Goal: Task Accomplishment & Management: Manage account settings

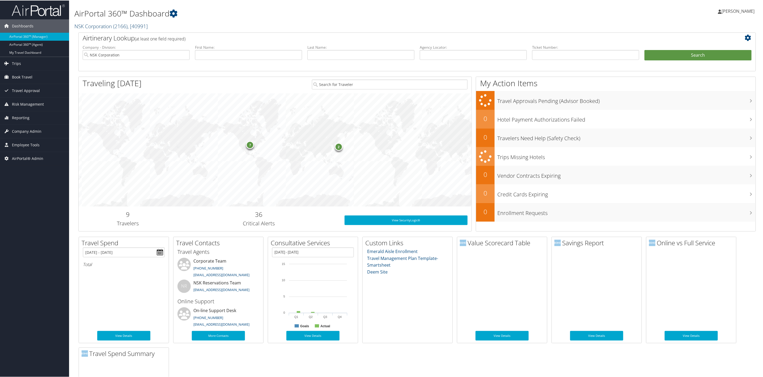
click at [98, 26] on link "NSK Corporation ( 2166 ) , [ 40991 ]" at bounding box center [110, 25] width 73 height 7
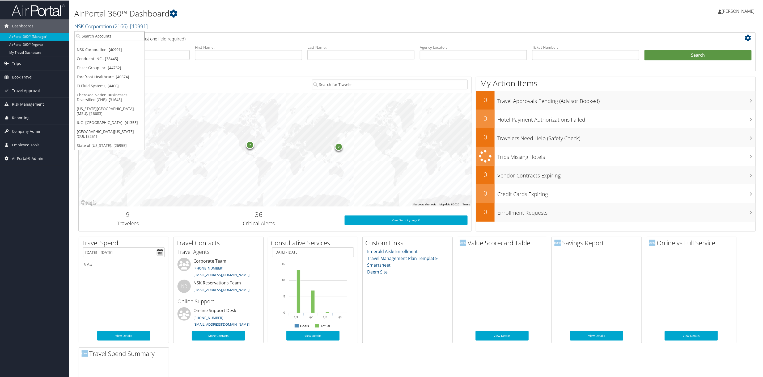
click at [89, 35] on input "search" at bounding box center [110, 36] width 70 height 10
type input "ti fluid"
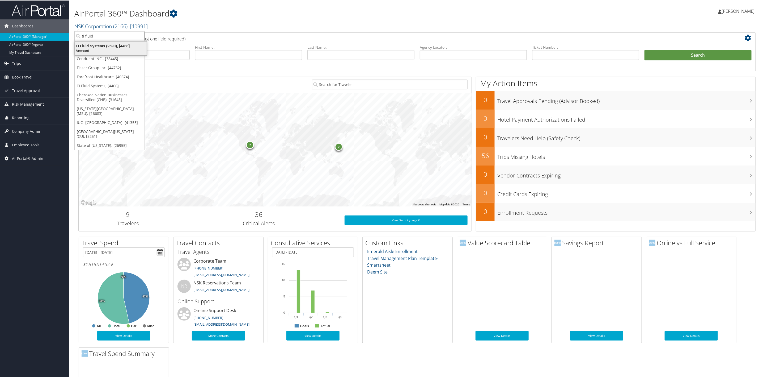
click at [94, 45] on div "TI Fluid Systems (2590), [4466]" at bounding box center [111, 45] width 78 height 5
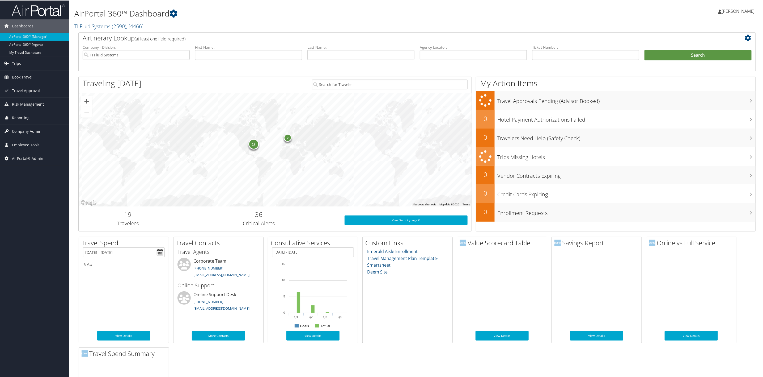
click at [45, 134] on link "Company Admin" at bounding box center [34, 130] width 69 height 13
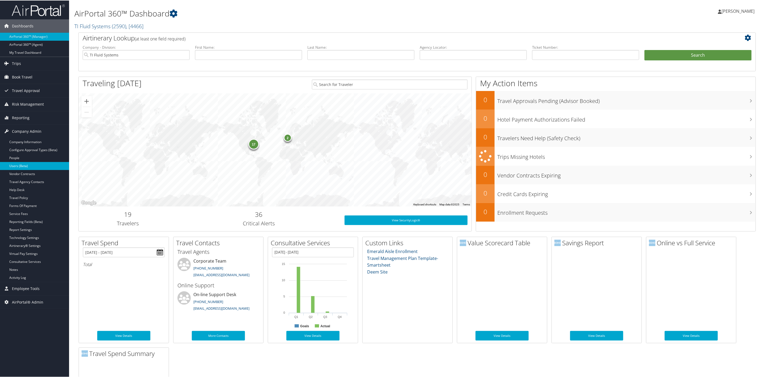
click at [28, 167] on link "Users (Beta)" at bounding box center [34, 165] width 69 height 8
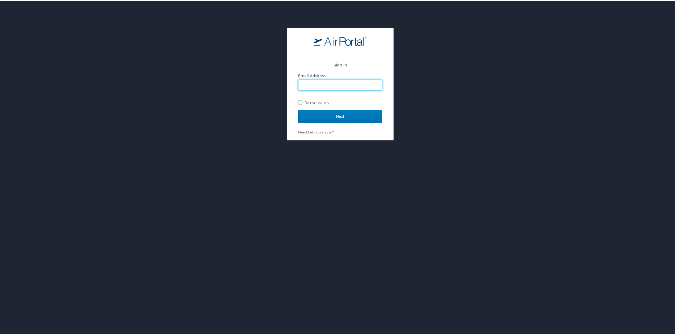
type input "[PERSON_NAME][EMAIL_ADDRESS][PERSON_NAME][DOMAIN_NAME]"
click at [325, 119] on input "Next" at bounding box center [340, 114] width 84 height 13
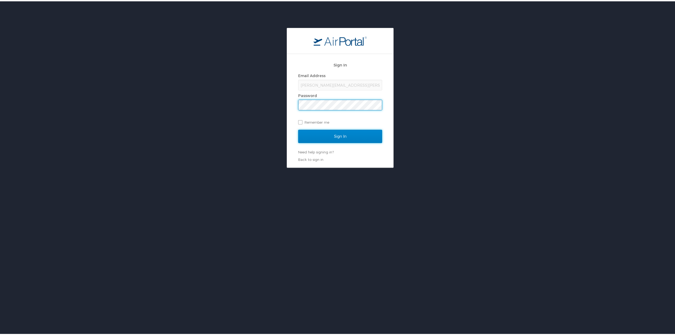
click at [322, 136] on input "Sign In" at bounding box center [340, 134] width 84 height 13
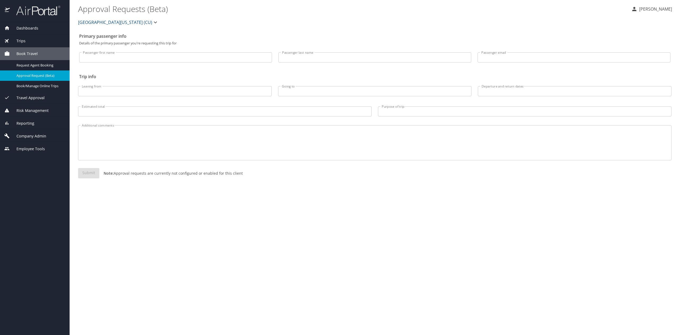
click at [90, 23] on span "[GEOGRAPHIC_DATA][US_STATE] (CU)" at bounding box center [115, 22] width 74 height 7
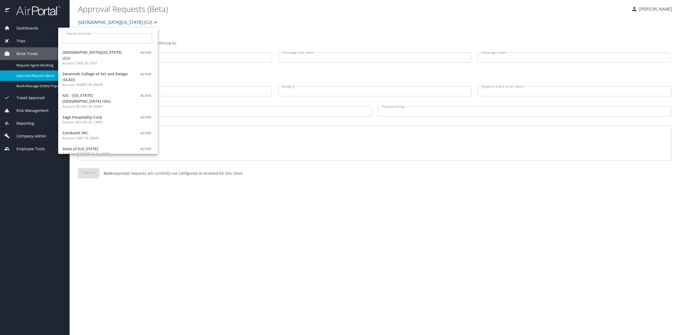
drag, startPoint x: 18, startPoint y: 215, endPoint x: 27, endPoint y: 180, distance: 36.7
click at [20, 214] on div at bounding box center [340, 167] width 680 height 335
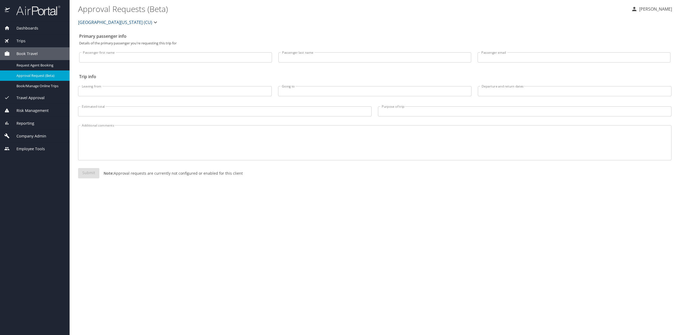
click at [36, 123] on div "Reporting" at bounding box center [34, 123] width 61 height 6
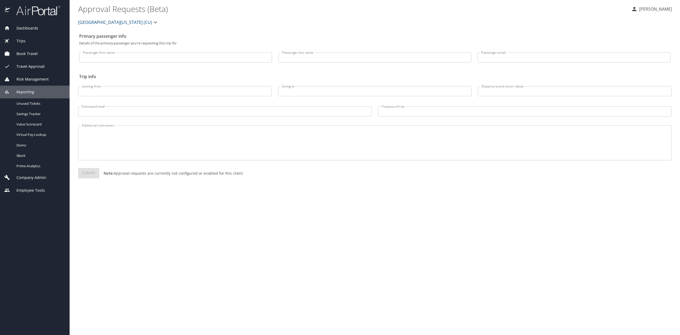
click at [44, 91] on div "Reporting" at bounding box center [34, 92] width 61 height 6
click at [45, 101] on div "Company Admin" at bounding box center [35, 104] width 70 height 13
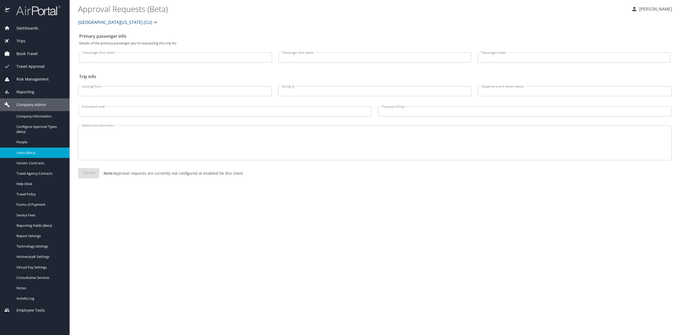
click at [37, 156] on link "Users (Beta)" at bounding box center [35, 153] width 70 height 10
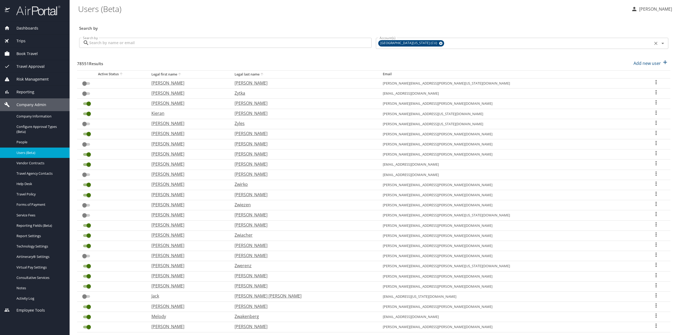
click at [439, 43] on icon at bounding box center [441, 43] width 4 height 6
click at [445, 43] on input "Account(s)" at bounding box center [548, 43] width 206 height 7
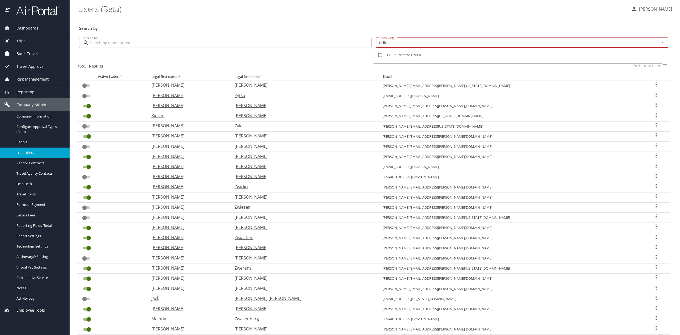
type input "ti fluid"
click at [418, 52] on li "TI Fluid Systems (2590)" at bounding box center [518, 55] width 290 height 12
checkbox input "true"
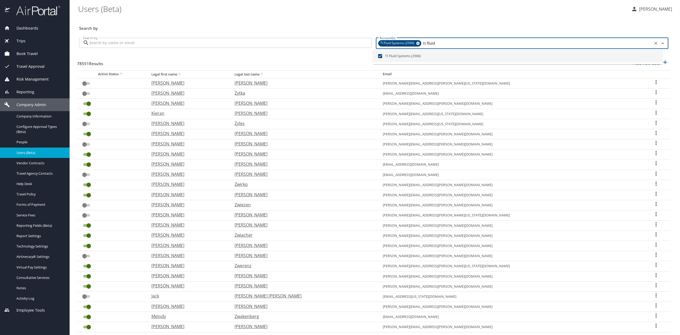
checkbox input "true"
checkbox input "false"
checkbox input "true"
checkbox input "false"
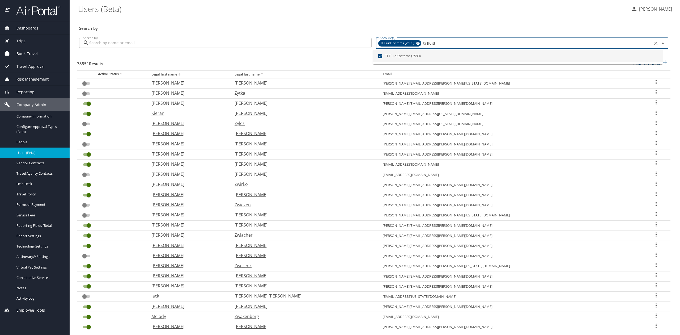
checkbox input "false"
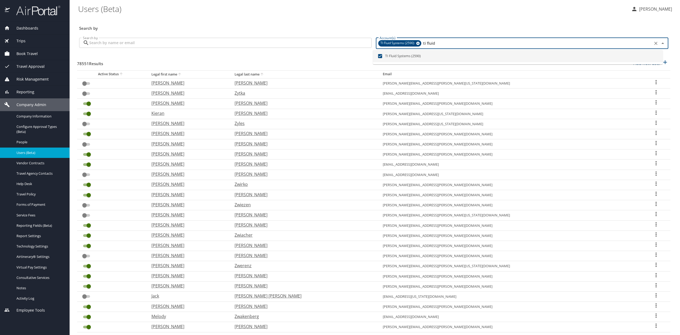
checkbox input "false"
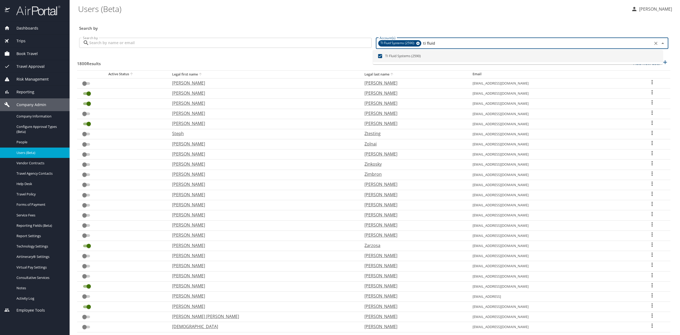
type input "ti fluid"
click at [255, 43] on input "Search by" at bounding box center [230, 43] width 283 height 10
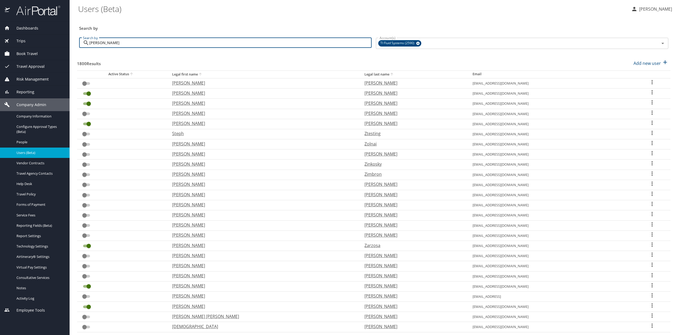
type input "pamela"
checkbox input "true"
checkbox input "false"
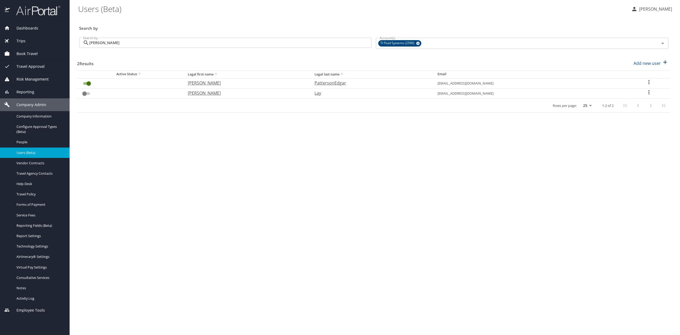
click at [224, 83] on p "Pamela" at bounding box center [246, 83] width 116 height 6
select select "US"
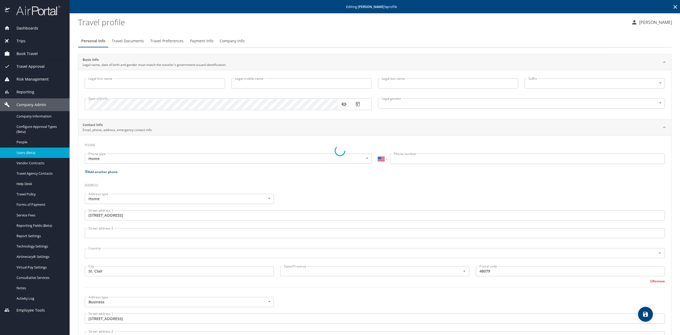
type input "Pamela"
type input "Lynn"
type input "PattersonEdgar"
type input "Female"
type input "Daniel"
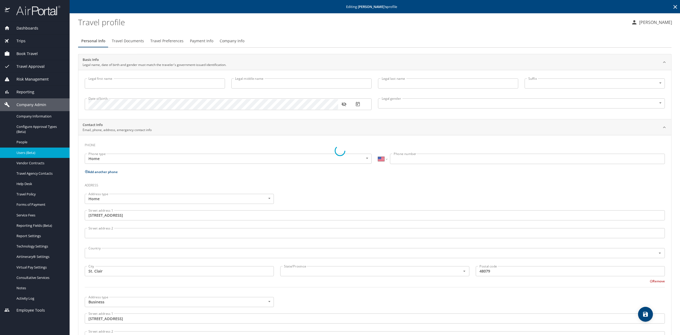
type input "Edgar"
select select "JP"
type input "03-3448-39"
type input "United States of America"
type input "Michigan"
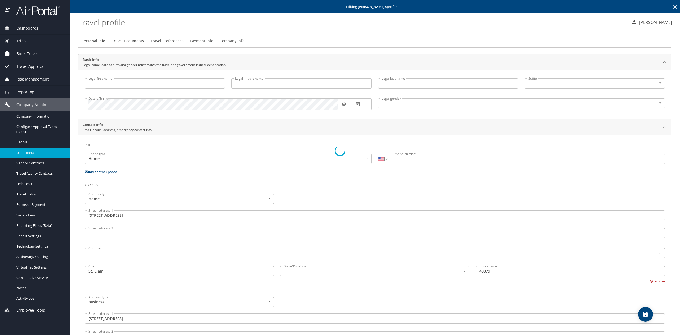
type input "United States of America"
type input "Michigan"
type input "United States of America"
type input "Michigan"
select select "US"
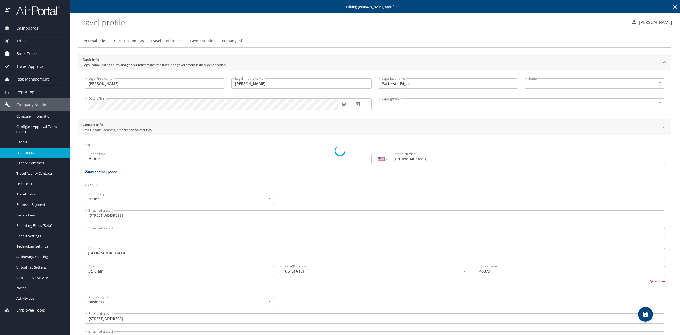
select select "JP"
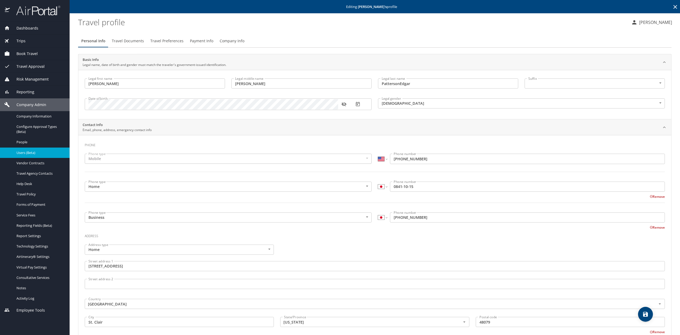
click at [393, 79] on input "PattersonEdgar" at bounding box center [448, 83] width 140 height 10
click at [397, 83] on input "PattersonEdgar" at bounding box center [448, 83] width 140 height 10
type input "Edgar"
click at [337, 85] on input "Lynn" at bounding box center [301, 83] width 140 height 10
paste input "Patterson"
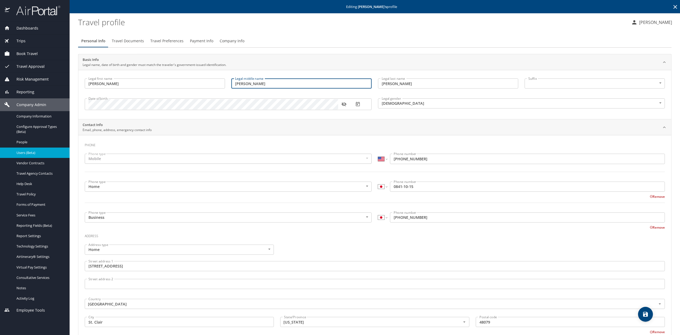
type input "Lynn Patterson"
click at [646, 316] on icon "save" at bounding box center [645, 314] width 5 height 5
select select "US"
select select "JP"
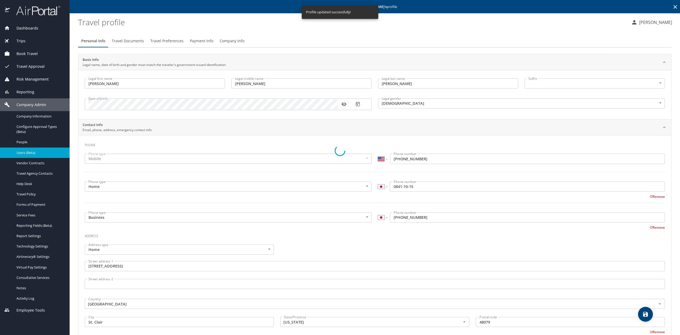
select select "US"
select select "JP"
click at [672, 4] on icon at bounding box center [675, 7] width 6 height 6
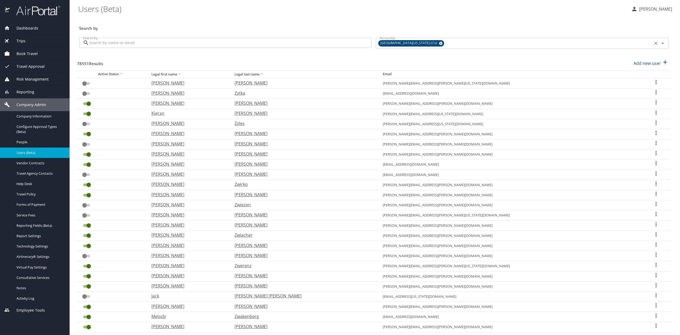
click at [439, 43] on icon at bounding box center [440, 43] width 3 height 3
click at [420, 43] on input "Account(s)" at bounding box center [515, 42] width 274 height 7
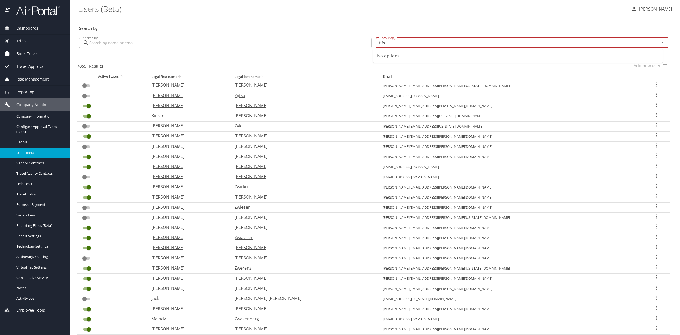
click at [420, 43] on input "tifs" at bounding box center [515, 42] width 274 height 7
type input "ti flui"
click at [410, 57] on li "TI Fluid Systems (2590)" at bounding box center [518, 55] width 290 height 12
checkbox input "true"
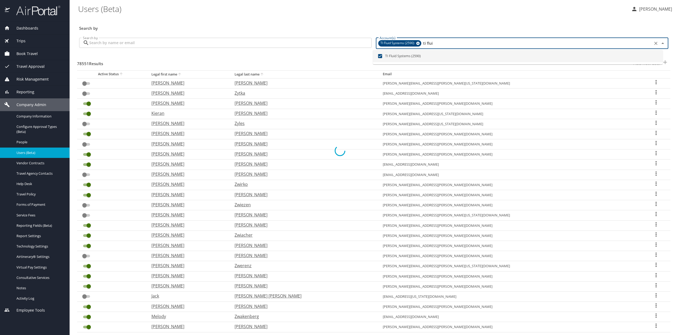
checkbox input "true"
checkbox input "false"
checkbox input "true"
checkbox input "false"
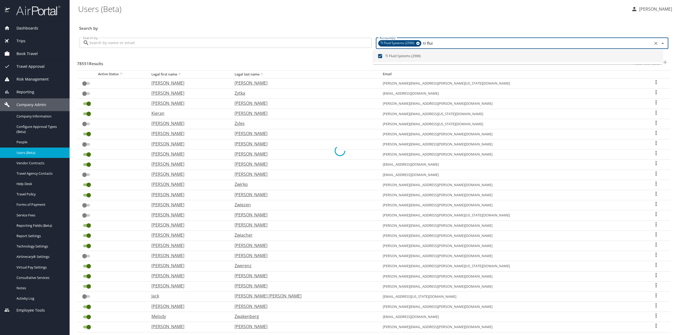
checkbox input "false"
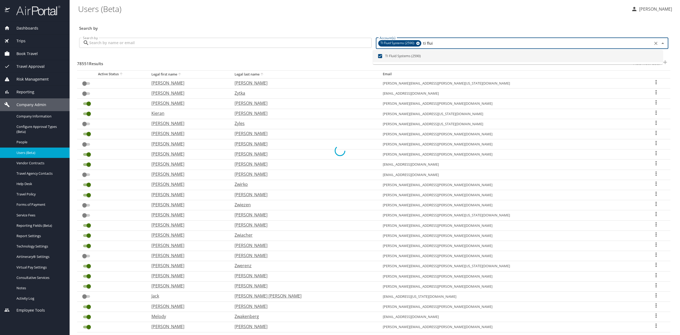
checkbox input "false"
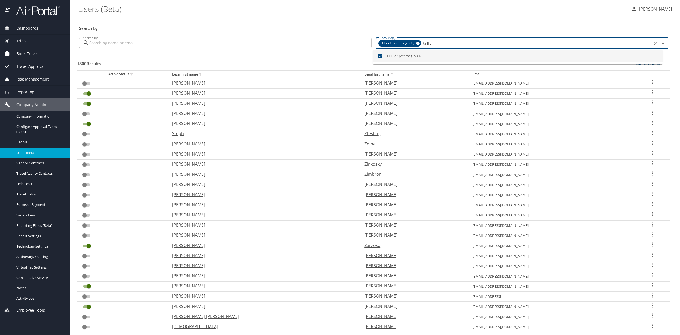
type input "ti flui"
click at [247, 43] on input "Search by" at bounding box center [230, 43] width 283 height 10
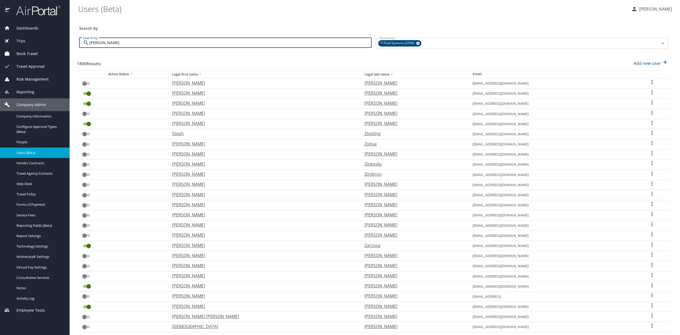
type input "edgar"
checkbox input "true"
checkbox input "false"
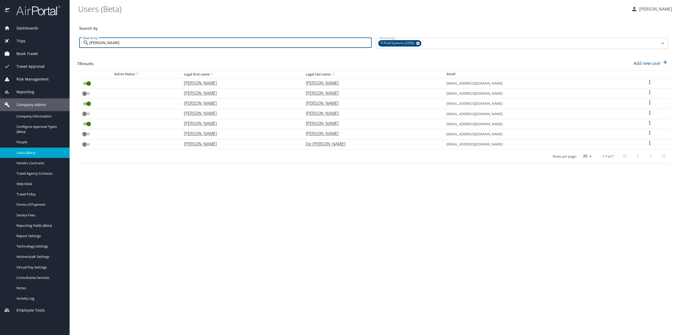
click at [207, 125] on p "Pamela" at bounding box center [239, 123] width 111 height 6
select select "US"
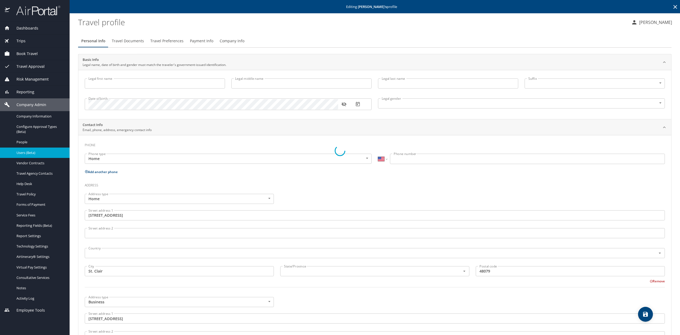
type input "Pamela"
type input "Lynn Patterson"
type input "Edgar"
type input "Female"
type input "Daniel"
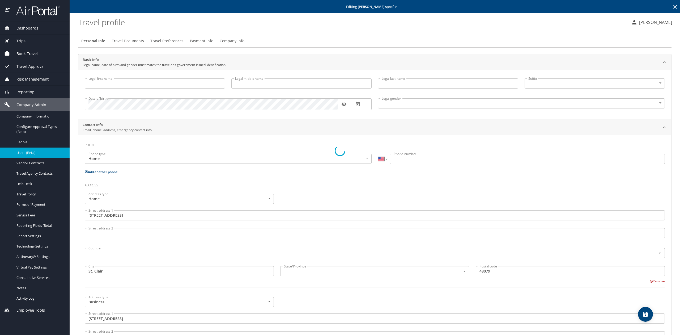
type input "Edgar"
select select "JP"
type input "03-3448-39"
type input "United States of America"
type input "Michigan"
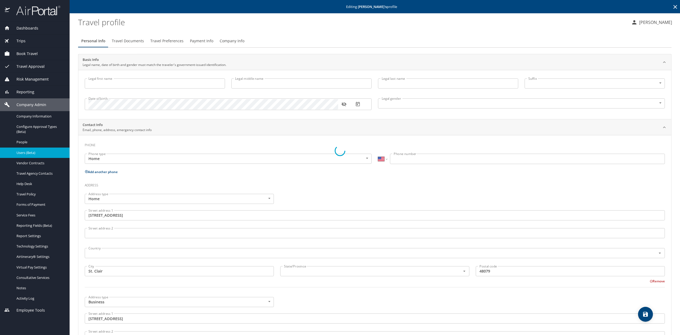
type input "United States of America"
type input "Michigan"
type input "United States of America"
type input "Michigan"
select select "US"
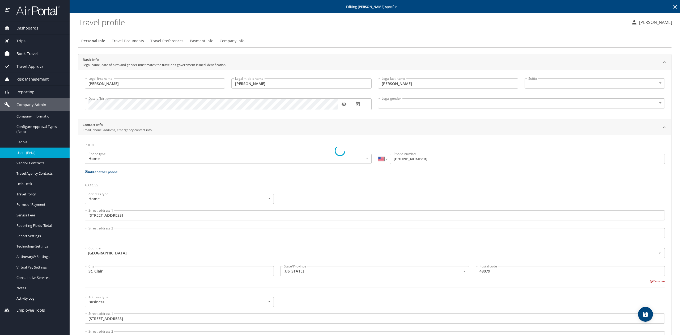
select select "JP"
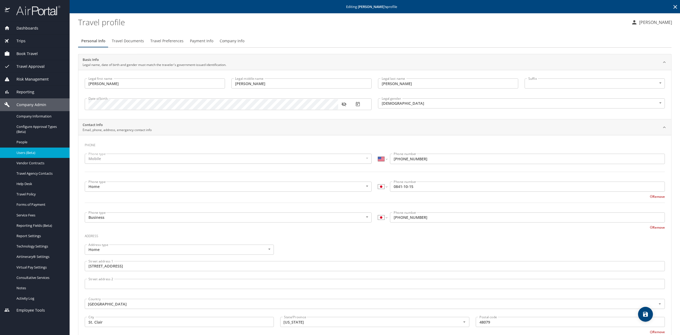
click at [214, 39] on button "Payment Info" at bounding box center [202, 41] width 30 height 13
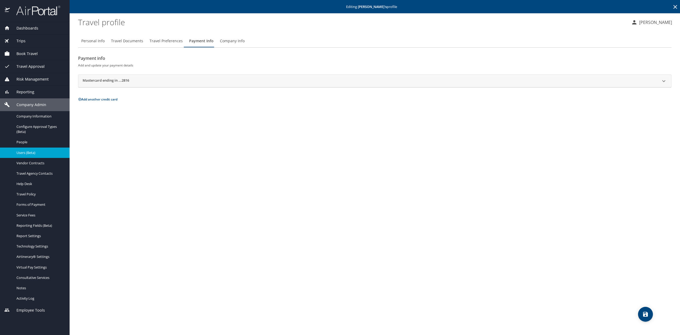
click at [94, 45] on button "Personal Info" at bounding box center [93, 41] width 30 height 13
select select "US"
select select "JP"
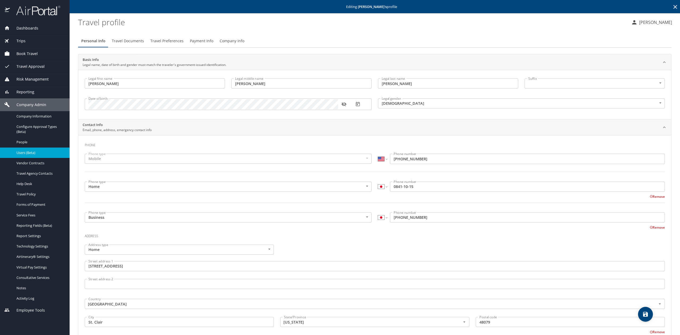
click at [672, 7] on icon at bounding box center [675, 7] width 6 height 6
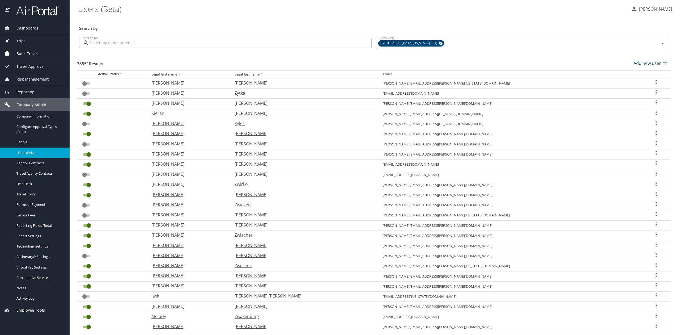
click at [44, 14] on img at bounding box center [35, 10] width 50 height 10
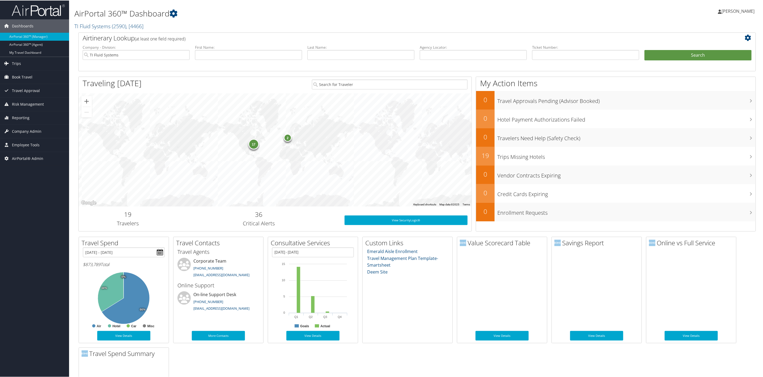
click at [47, 14] on img at bounding box center [38, 9] width 53 height 12
click at [38, 193] on div "Dashboards AirPortal 360™ (Manager) AirPortal 360™ (Agent) My Travel Dashboard …" at bounding box center [382, 228] width 765 height 457
drag, startPoint x: 32, startPoint y: 216, endPoint x: 29, endPoint y: 211, distance: 5.8
click at [33, 216] on div "Dashboards AirPortal 360™ (Manager) AirPortal 360™ (Agent) My Travel Dashboard …" at bounding box center [382, 228] width 765 height 457
click at [25, 118] on span "Reporting" at bounding box center [21, 117] width 18 height 13
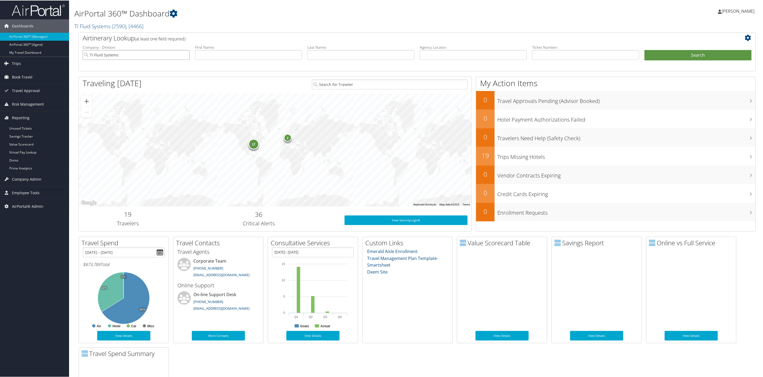
drag, startPoint x: 187, startPoint y: 55, endPoint x: 184, endPoint y: 54, distance: 2.7
click at [184, 54] on input "TI Fluid Systems" at bounding box center [136, 54] width 107 height 10
drag, startPoint x: 469, startPoint y: 58, endPoint x: 476, endPoint y: 55, distance: 7.9
click at [469, 58] on input "text" at bounding box center [473, 54] width 107 height 10
paste input "3AUGQN"
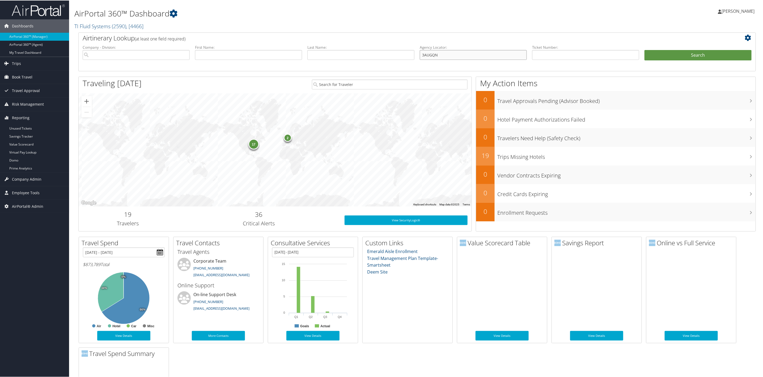
type input "3AUGQN"
click at [678, 49] on ul "Company - Division: First Name: Last Name: Agency Locator: 3AUGQN Departure Dat…" at bounding box center [417, 57] width 675 height 27
click at [678, 54] on button "Search" at bounding box center [698, 54] width 107 height 11
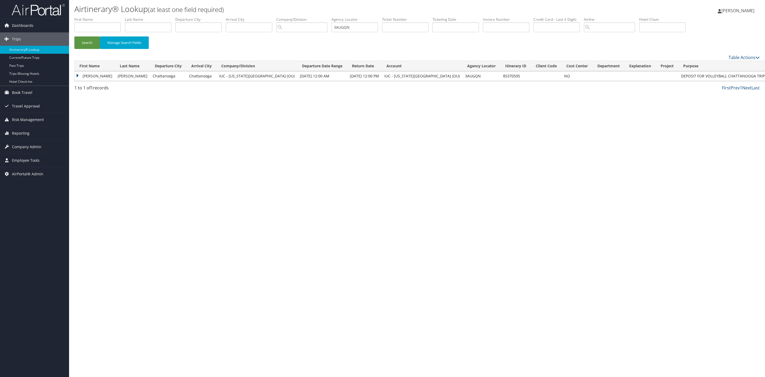
click at [78, 77] on td "Mackenzie" at bounding box center [95, 76] width 40 height 10
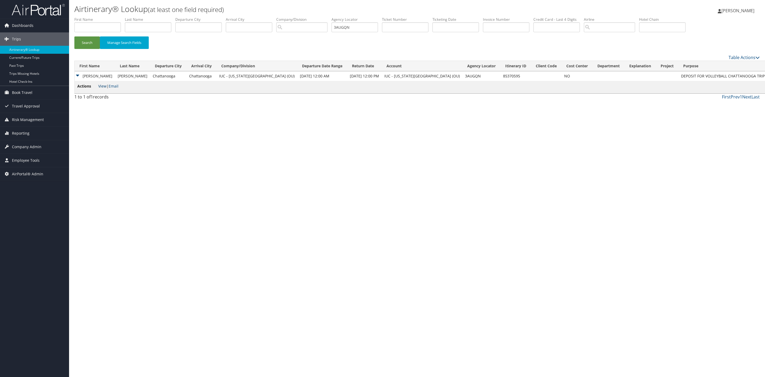
click at [102, 85] on link "View" at bounding box center [102, 85] width 8 height 5
drag, startPoint x: 37, startPoint y: 13, endPoint x: 57, endPoint y: 12, distance: 20.7
click at [37, 13] on img at bounding box center [38, 9] width 53 height 12
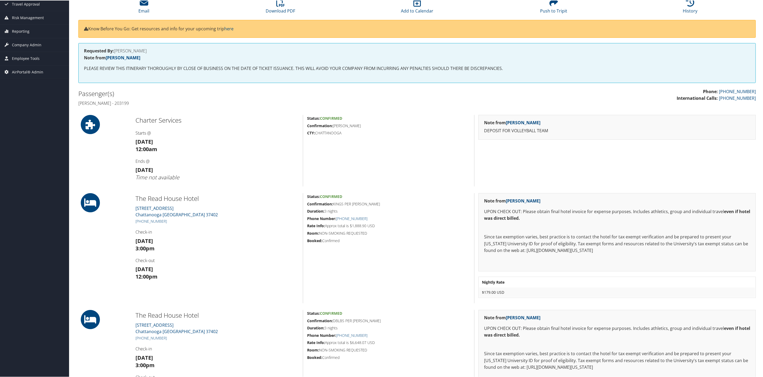
scroll to position [120, 0]
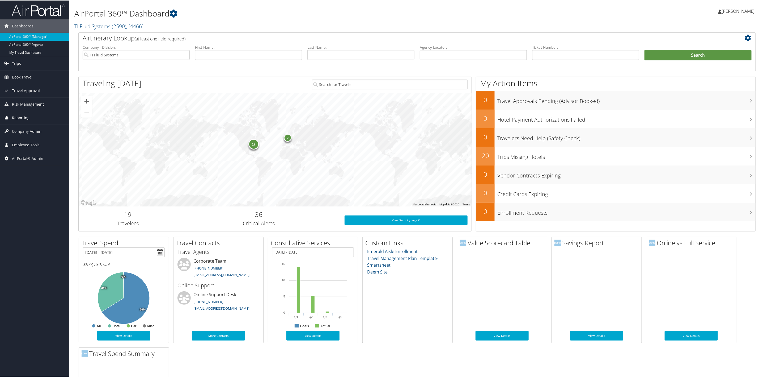
click at [29, 120] on span "Reporting" at bounding box center [21, 117] width 18 height 13
